Goal: Task Accomplishment & Management: Manage account settings

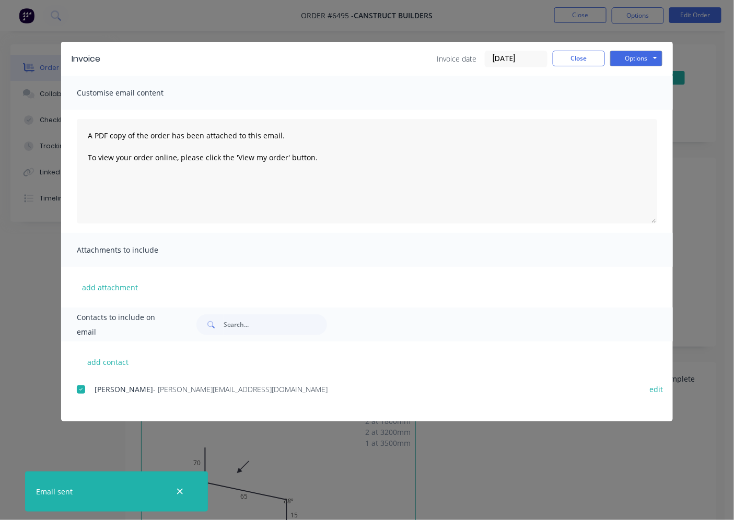
click at [572, 66] on div "Invoice date [DATE] Close Options Preview Print Email" at bounding box center [550, 59] width 226 height 17
drag, startPoint x: 572, startPoint y: 64, endPoint x: 573, endPoint y: 58, distance: 6.3
click at [572, 63] on button "Close" at bounding box center [579, 59] width 52 height 16
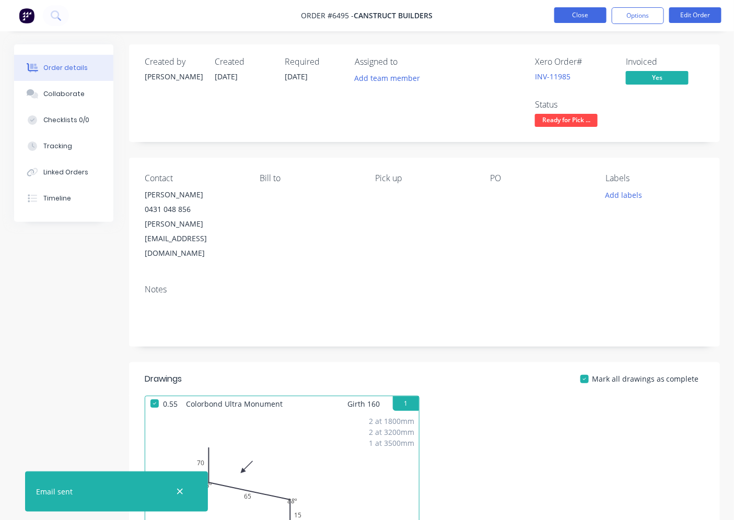
click at [593, 20] on button "Close" at bounding box center [580, 15] width 52 height 16
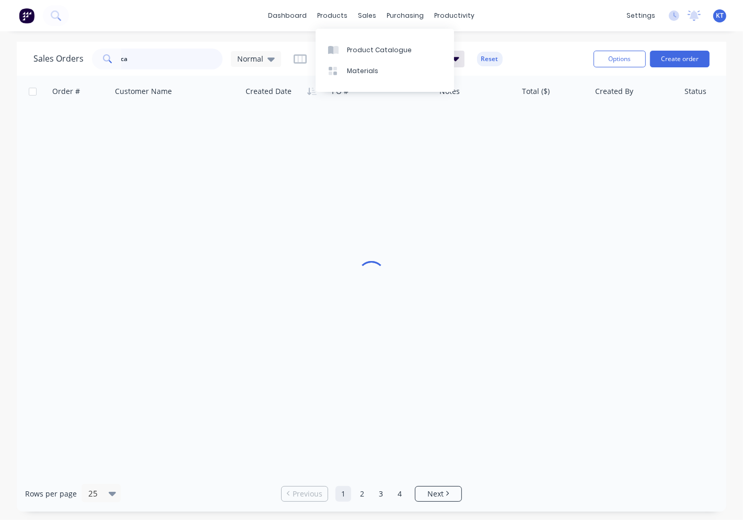
click at [178, 66] on input "ca" at bounding box center [172, 59] width 102 height 21
click at [137, 65] on input "to" at bounding box center [172, 59] width 102 height 21
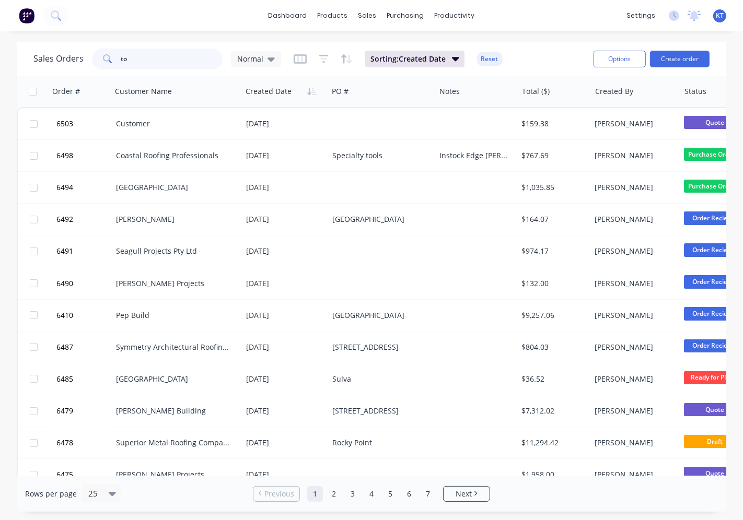
click at [137, 65] on input "to" at bounding box center [172, 59] width 102 height 21
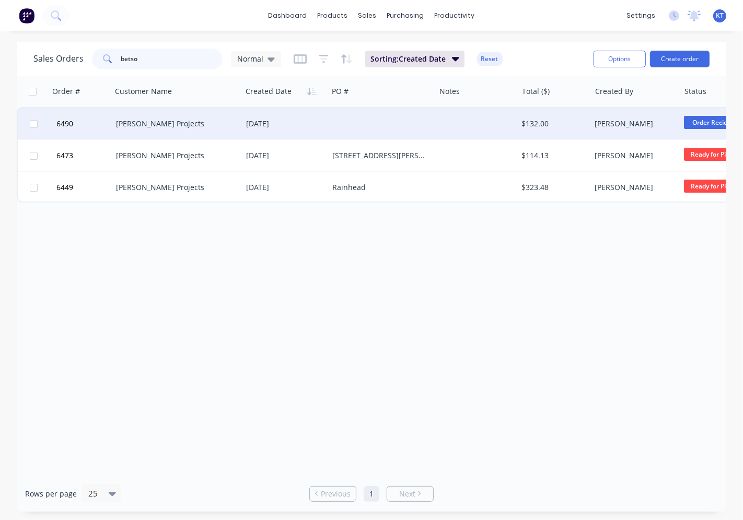
type input "betso"
click at [131, 126] on div "[PERSON_NAME] Projects" at bounding box center [173, 124] width 115 height 10
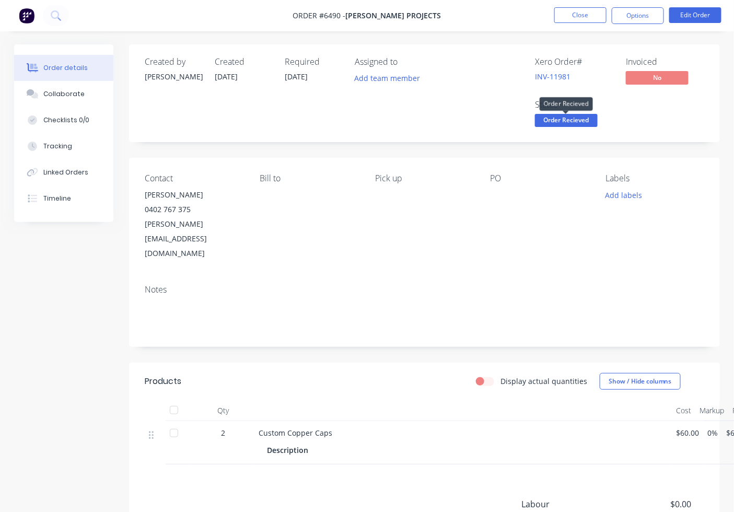
click at [569, 123] on span "Order Recieved" at bounding box center [566, 120] width 63 height 13
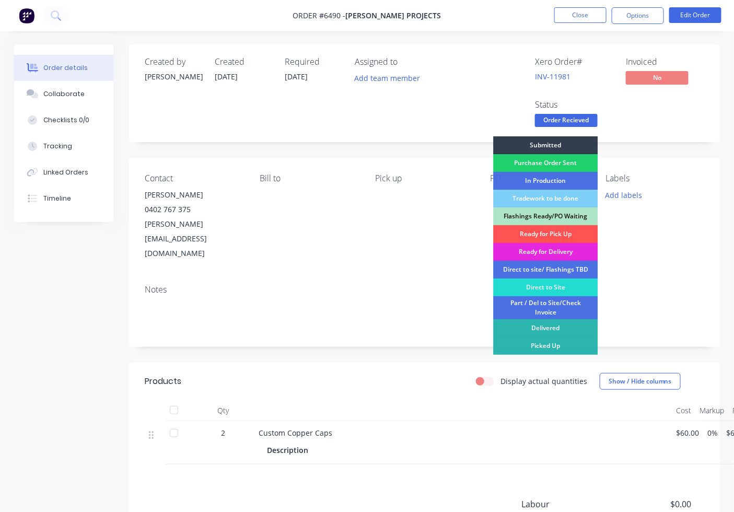
drag, startPoint x: 547, startPoint y: 228, endPoint x: 562, endPoint y: 265, distance: 39.6
click at [546, 229] on div "Ready for Pick Up" at bounding box center [545, 234] width 104 height 18
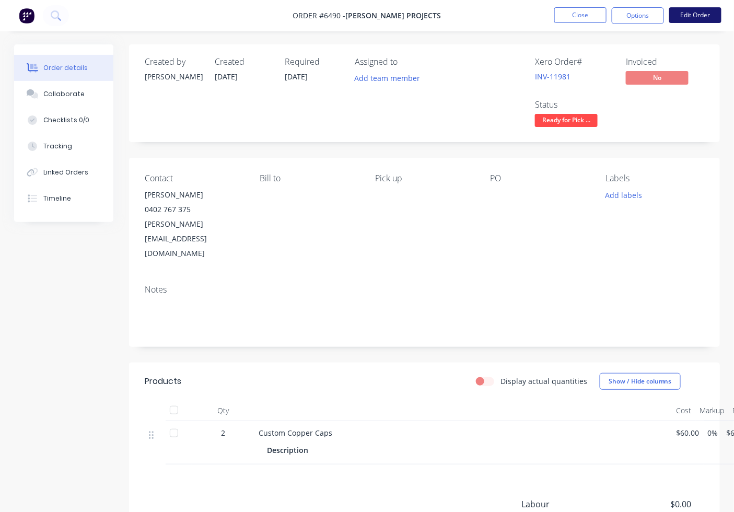
click at [683, 15] on button "Edit Order" at bounding box center [695, 15] width 52 height 16
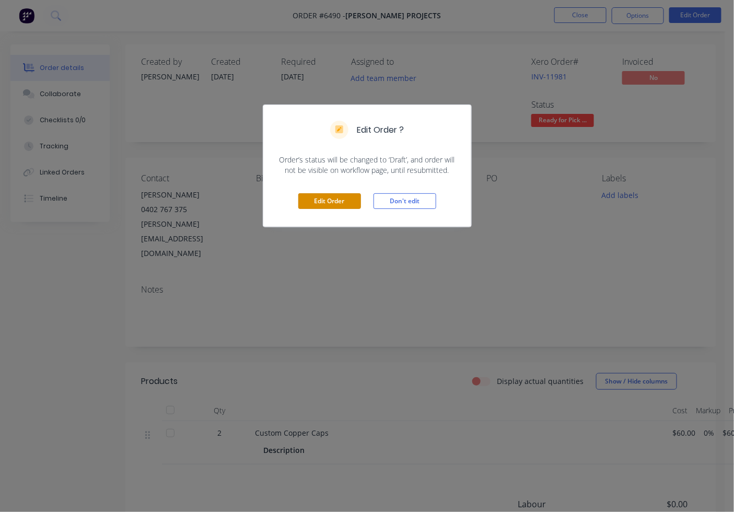
click at [333, 202] on button "Edit Order" at bounding box center [329, 201] width 63 height 16
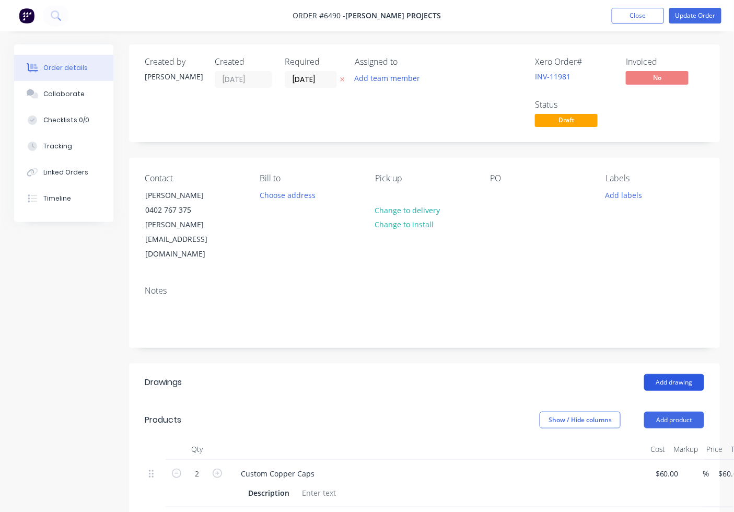
click at [676, 374] on button "Add drawing" at bounding box center [674, 382] width 60 height 17
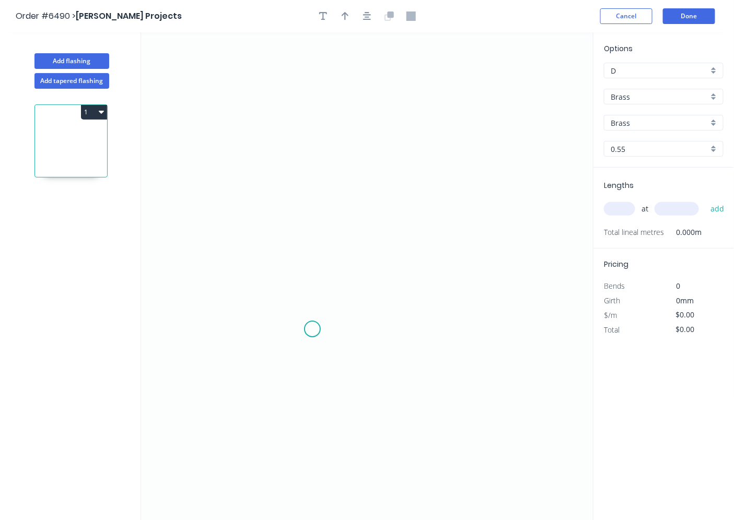
drag, startPoint x: 312, startPoint y: 330, endPoint x: 306, endPoint y: 238, distance: 91.6
click at [320, 326] on icon "0" at bounding box center [367, 276] width 452 height 488
click at [416, 242] on icon "0" at bounding box center [367, 276] width 452 height 488
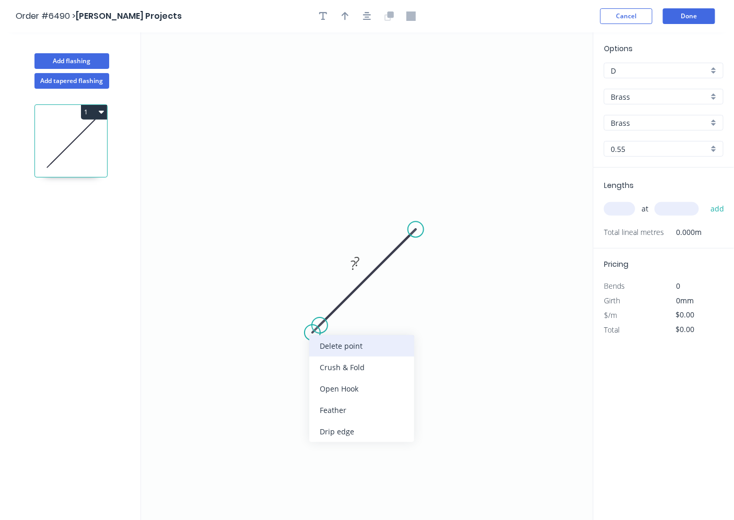
click at [346, 343] on div "Delete point" at bounding box center [361, 345] width 105 height 21
click at [332, 333] on icon "0 ?" at bounding box center [367, 276] width 452 height 488
click at [642, 101] on input "Brass" at bounding box center [660, 96] width 98 height 11
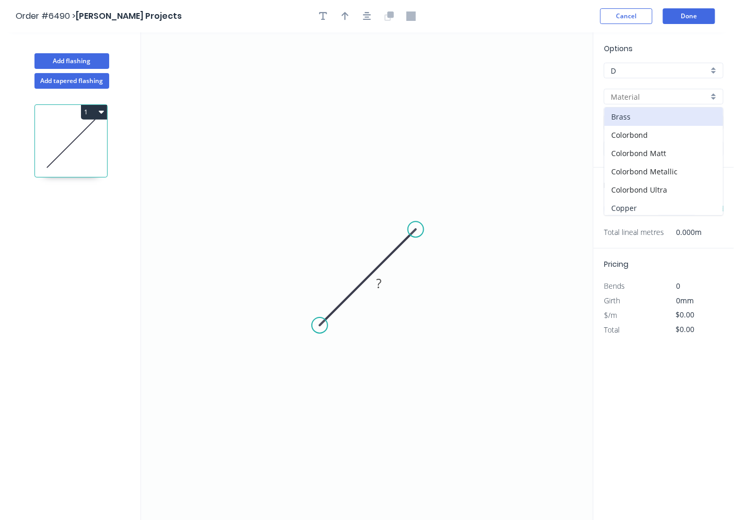
drag, startPoint x: 622, startPoint y: 204, endPoint x: 620, endPoint y: 194, distance: 10.0
click at [619, 204] on div "Copper" at bounding box center [663, 208] width 119 height 18
type input "Copper"
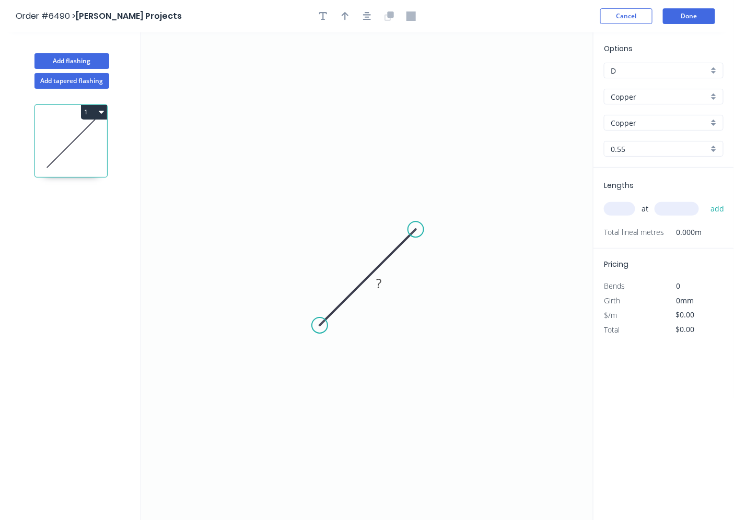
click at [635, 155] on div "0.55" at bounding box center [664, 149] width 120 height 16
click at [613, 178] on div "0.7" at bounding box center [663, 187] width 119 height 18
type input "0.7"
click at [388, 280] on rect at bounding box center [378, 284] width 21 height 15
type input "$72.18"
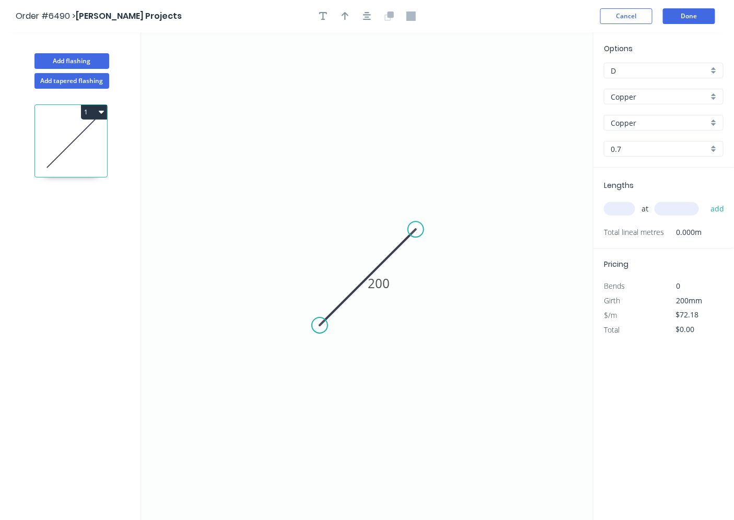
drag, startPoint x: 101, startPoint y: 116, endPoint x: 101, endPoint y: 123, distance: 6.3
click at [101, 117] on button "1" at bounding box center [94, 112] width 26 height 15
click at [86, 156] on div "Delete" at bounding box center [57, 158] width 80 height 15
drag, startPoint x: 698, startPoint y: 98, endPoint x: 696, endPoint y: 106, distance: 8.5
click at [699, 98] on input "Brass" at bounding box center [660, 96] width 98 height 11
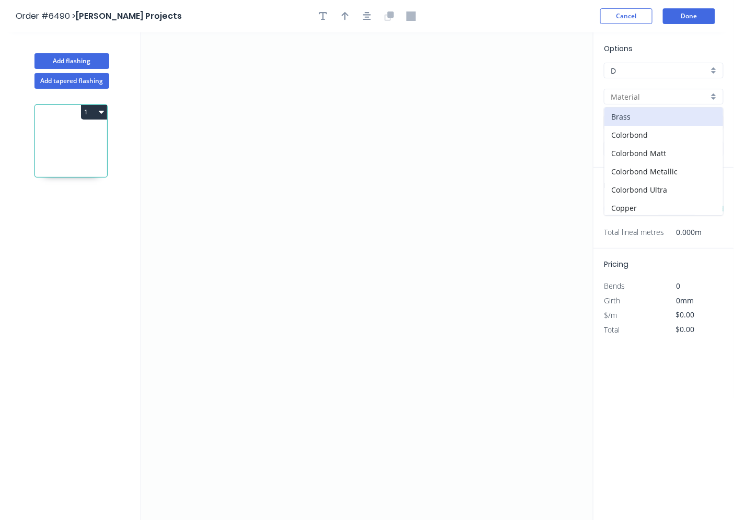
drag, startPoint x: 96, startPoint y: 110, endPoint x: 99, endPoint y: 121, distance: 11.4
click at [96, 112] on button "1" at bounding box center [94, 112] width 26 height 15
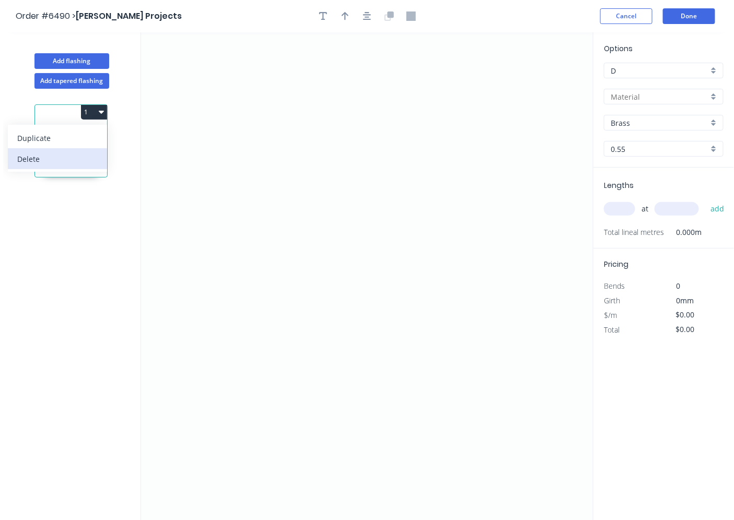
click at [66, 154] on div "Delete" at bounding box center [57, 158] width 80 height 15
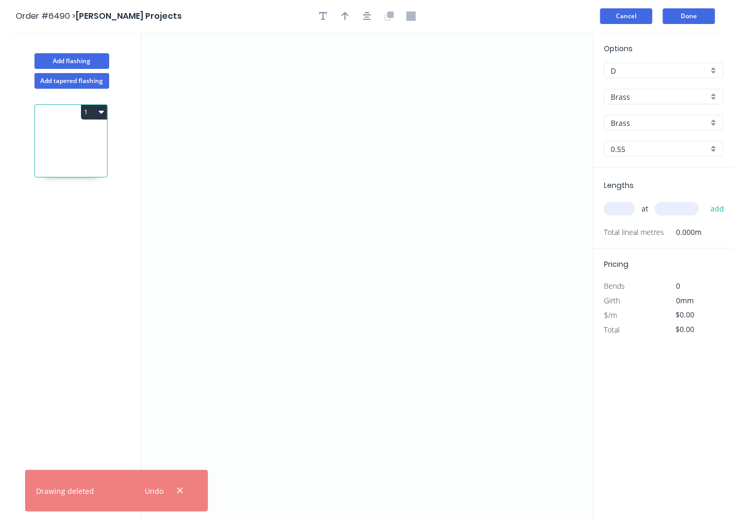
click at [639, 21] on button "Cancel" at bounding box center [626, 16] width 52 height 16
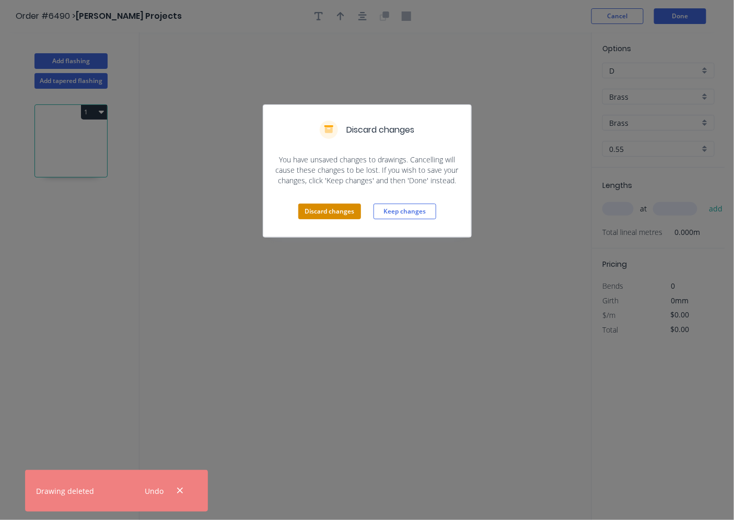
click at [329, 212] on button "Discard changes" at bounding box center [329, 212] width 63 height 16
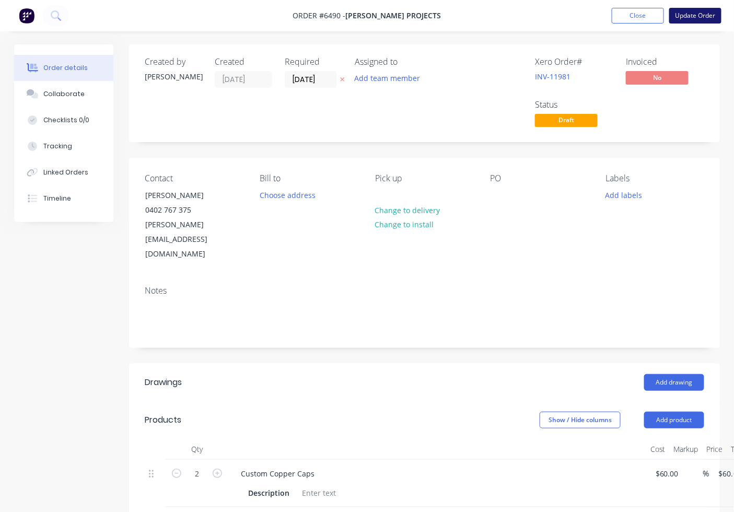
click at [687, 14] on button "Update Order" at bounding box center [695, 16] width 52 height 16
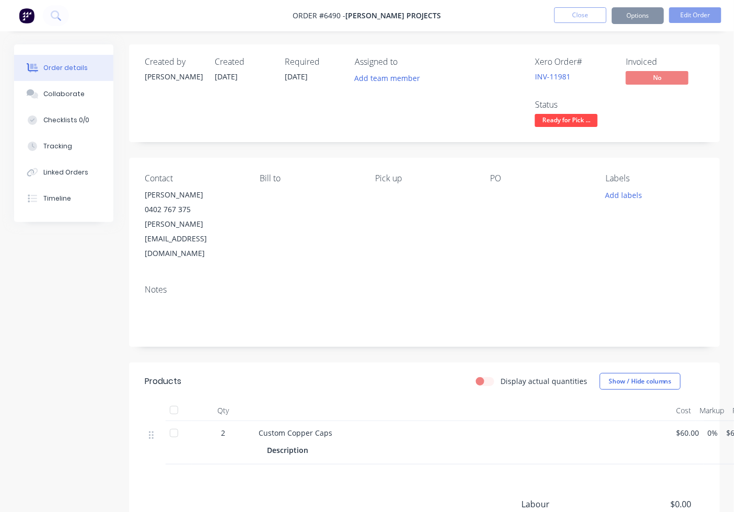
click at [175, 400] on div at bounding box center [173, 410] width 21 height 21
click at [595, 4] on nav "Order #6490 - [PERSON_NAME] Projects Close Options Edit Order" at bounding box center [367, 15] width 734 height 31
click at [617, 11] on button "Options" at bounding box center [638, 15] width 52 height 17
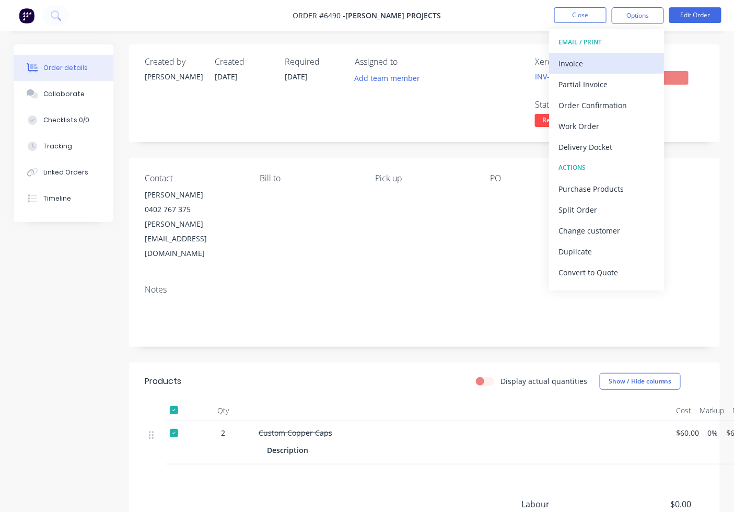
click at [596, 56] on div "Invoice" at bounding box center [606, 63] width 96 height 15
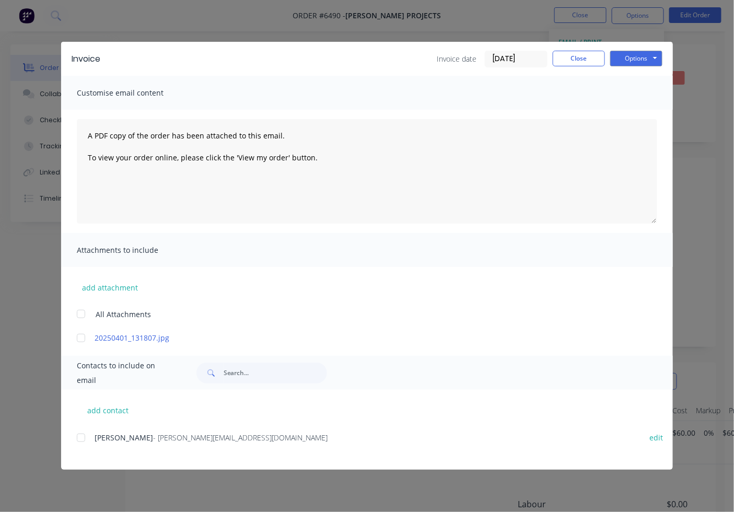
click at [93, 435] on div "Mitch - [EMAIL_ADDRESS][DOMAIN_NAME] edit" at bounding box center [375, 437] width 596 height 14
drag, startPoint x: 80, startPoint y: 439, endPoint x: 162, endPoint y: 400, distance: 90.6
click at [81, 439] on div at bounding box center [81, 437] width 21 height 21
drag, startPoint x: 661, startPoint y: 49, endPoint x: 661, endPoint y: 59, distance: 9.9
click at [661, 59] on div "Invoice Invoice date [DATE] Close Options Preview Print Email" at bounding box center [367, 59] width 612 height 34
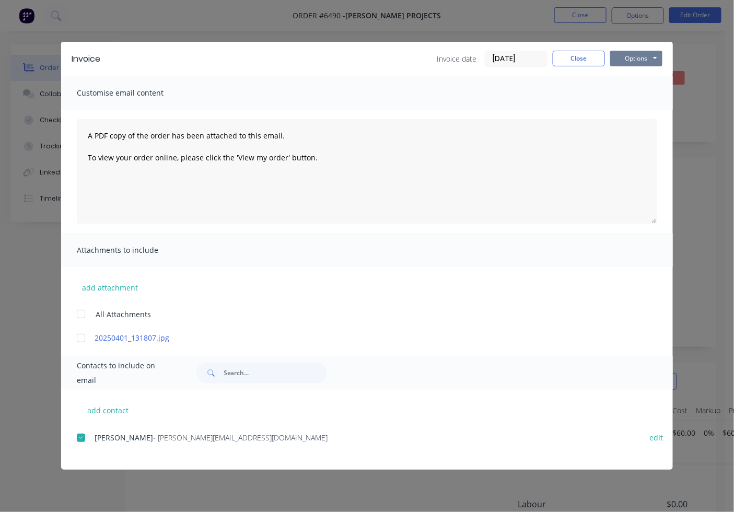
click at [654, 64] on button "Options" at bounding box center [636, 59] width 52 height 16
click at [642, 115] on button "Email" at bounding box center [643, 111] width 67 height 17
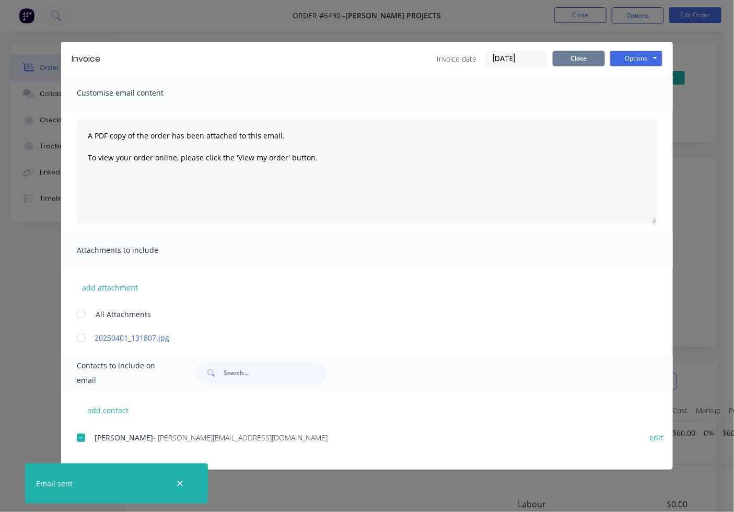
click at [567, 53] on button "Close" at bounding box center [579, 59] width 52 height 16
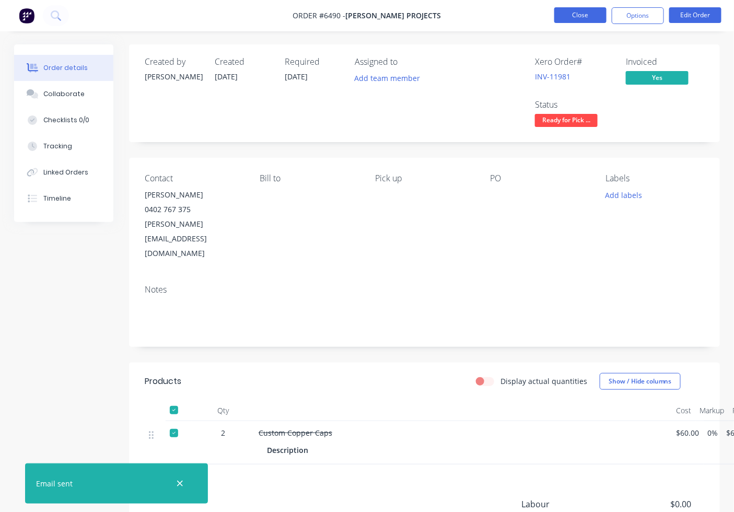
click at [587, 20] on button "Close" at bounding box center [580, 15] width 52 height 16
